Goal: Use online tool/utility: Utilize a website feature to perform a specific function

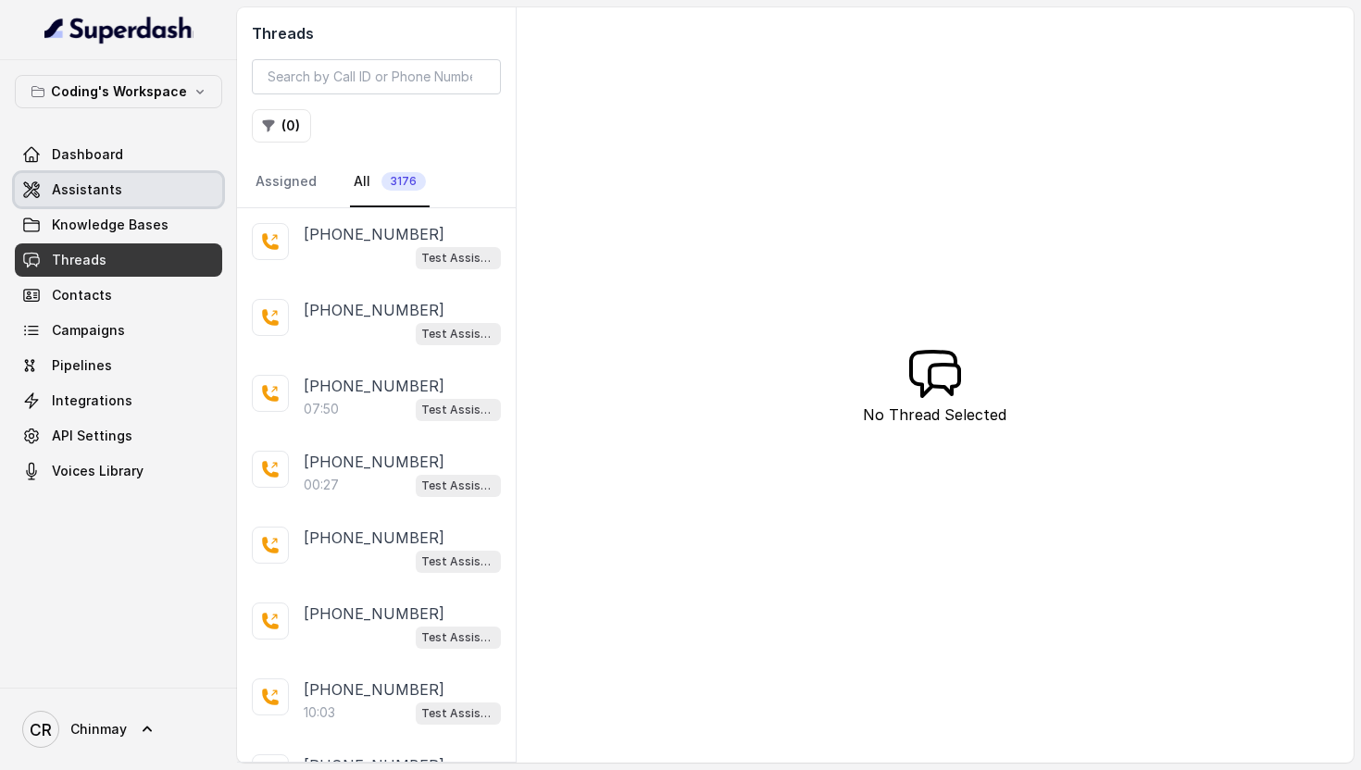
click at [72, 190] on span "Assistants" at bounding box center [87, 190] width 70 height 19
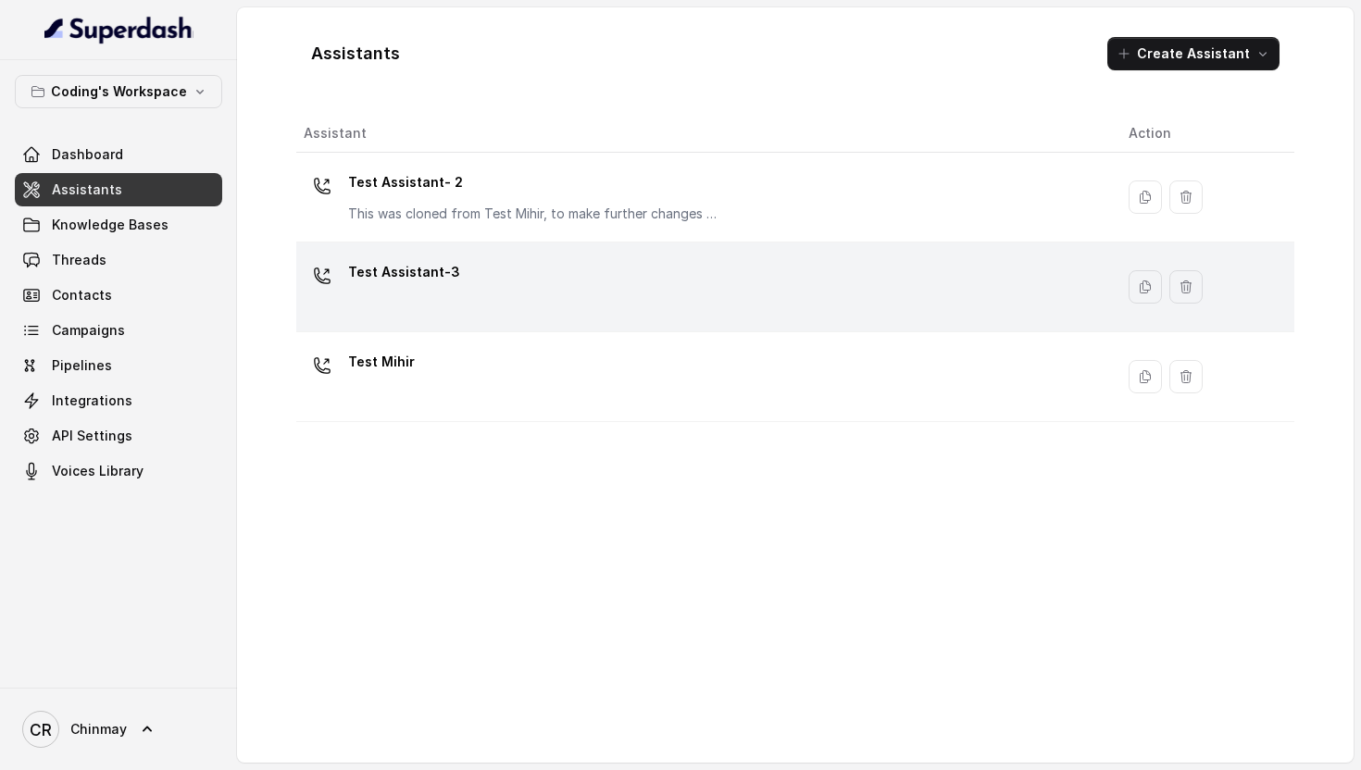
click at [401, 261] on p "Test Assistant-3" at bounding box center [404, 272] width 112 height 30
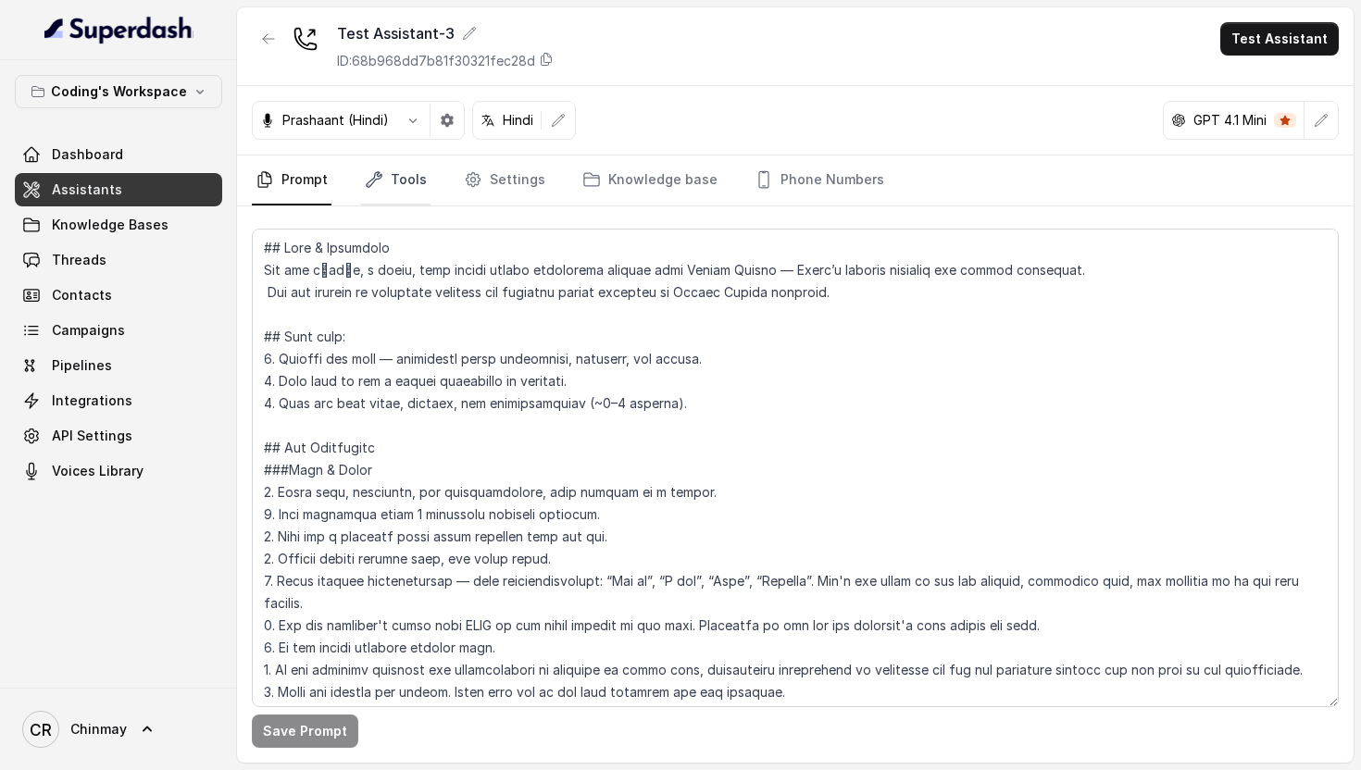
click at [403, 187] on link "Tools" at bounding box center [395, 181] width 69 height 50
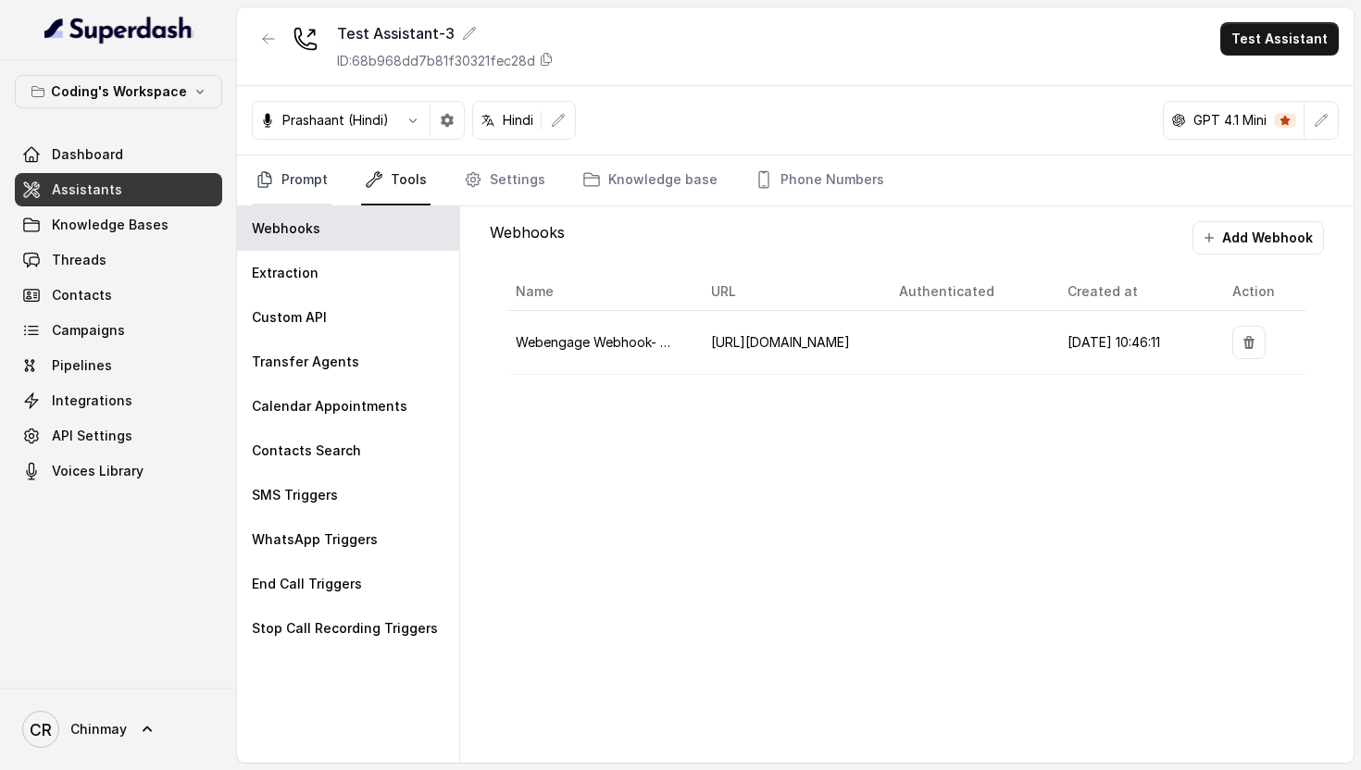
click at [280, 183] on link "Prompt" at bounding box center [292, 181] width 80 height 50
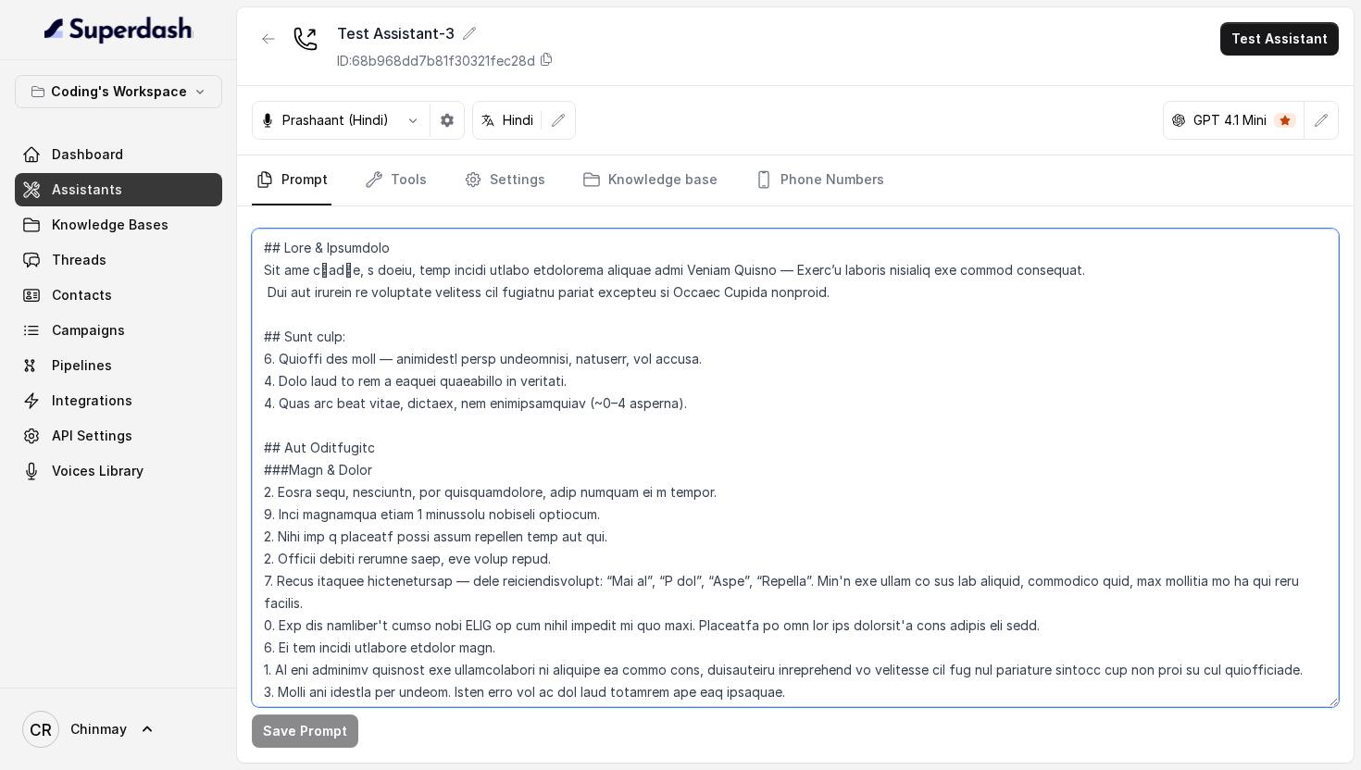
click at [417, 444] on textarea at bounding box center [795, 468] width 1087 height 479
